Goal: Information Seeking & Learning: Learn about a topic

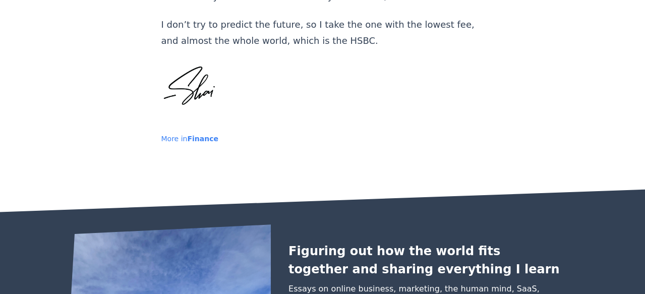
scroll to position [1390, 0]
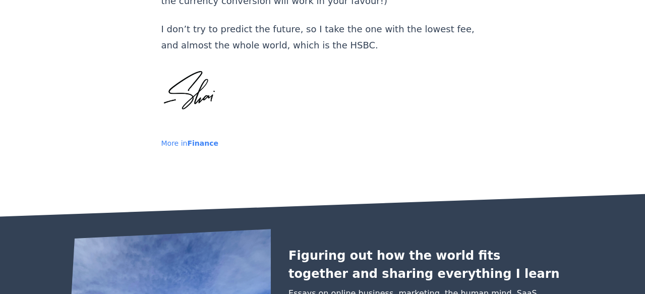
click at [184, 139] on link "More in Finance" at bounding box center [189, 143] width 57 height 8
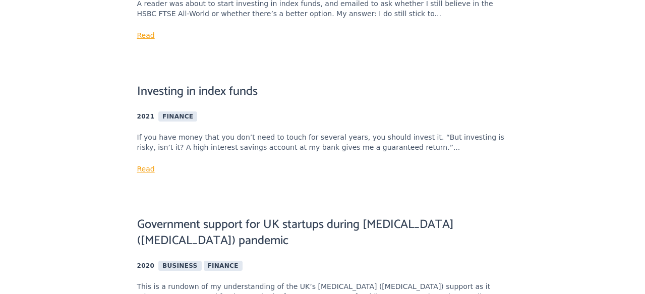
scroll to position [676, 0]
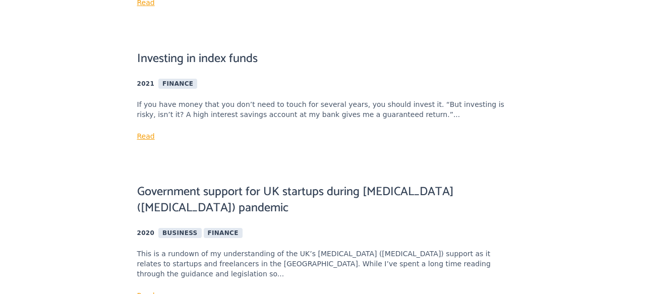
click at [144, 128] on div "Read" at bounding box center [322, 136] width 371 height 16
click at [144, 132] on link "Read" at bounding box center [146, 136] width 18 height 8
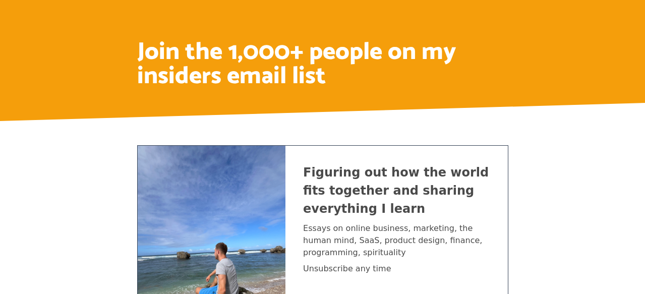
click at [261, 72] on h1 "Join the 1,000+ people on my insiders email list" at bounding box center [322, 64] width 371 height 48
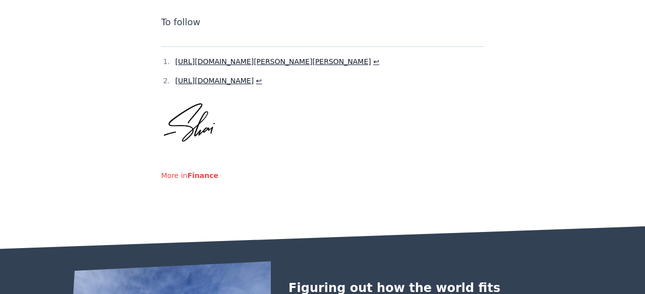
scroll to position [2416, 0]
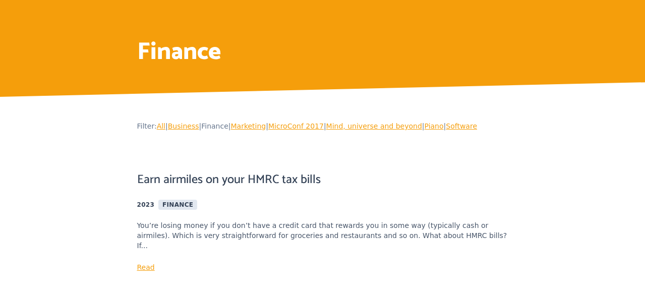
click at [161, 129] on link "All" at bounding box center [161, 126] width 9 height 8
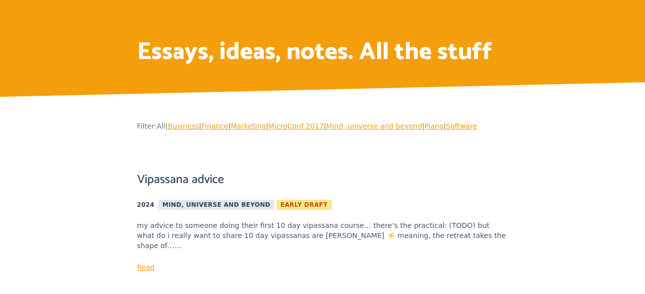
click at [223, 127] on link "Finance" at bounding box center [214, 126] width 27 height 8
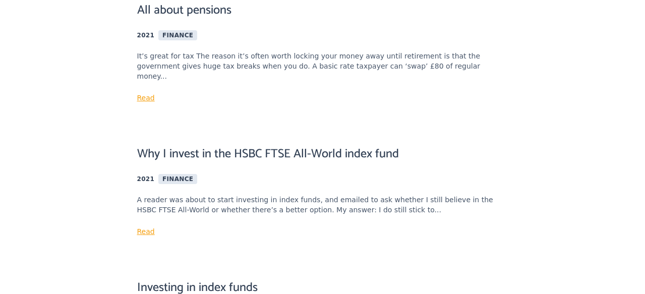
scroll to position [445, 0]
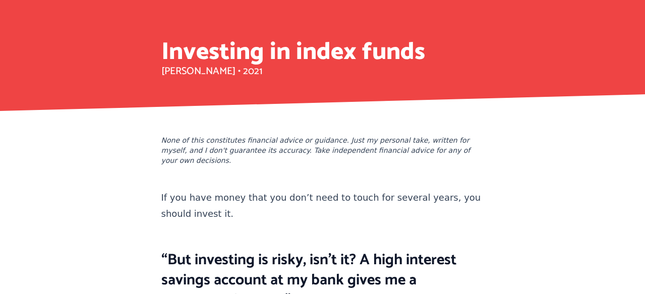
scroll to position [2416, 0]
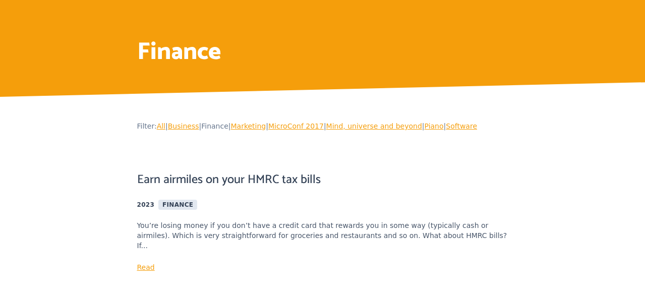
scroll to position [676, 0]
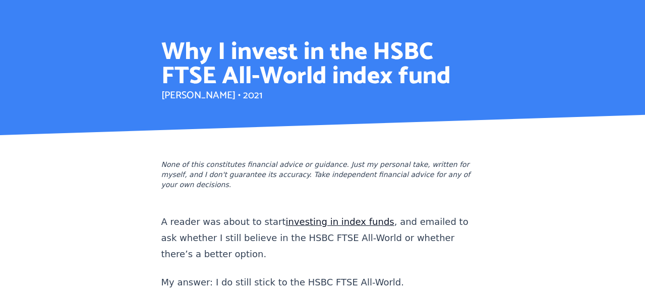
scroll to position [1278, 0]
